Goal: Information Seeking & Learning: Learn about a topic

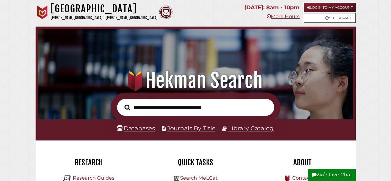
scroll to position [104, 312]
click at [147, 130] on link "Databases" at bounding box center [137, 128] width 38 height 7
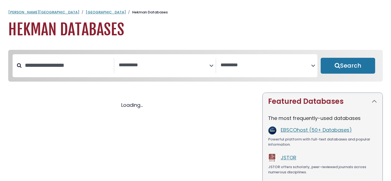
select select "Database Subject Filter"
select select "Database Vendors Filter"
select select "Database Subject Filter"
select select "Database Vendors Filter"
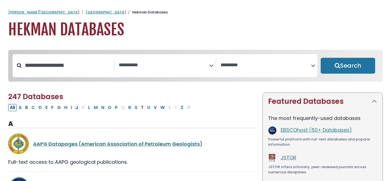
click at [77, 110] on button "J" at bounding box center [77, 107] width 6 height 7
select select "Database Subject Filter"
select select "Database Vendors Filter"
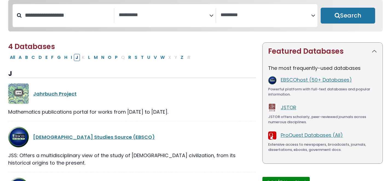
scroll to position [155, 0]
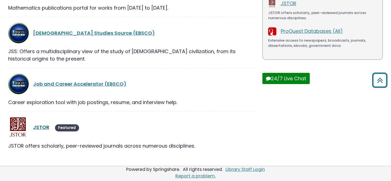
click at [42, 126] on link "JSTOR" at bounding box center [41, 127] width 16 height 7
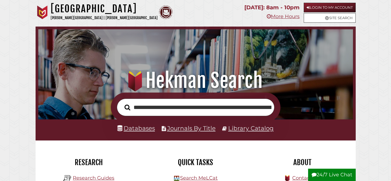
scroll to position [0, 76]
type input "**********"
click at [122, 103] on button "Search" at bounding box center [127, 107] width 11 height 9
